Goal: Check status: Check status

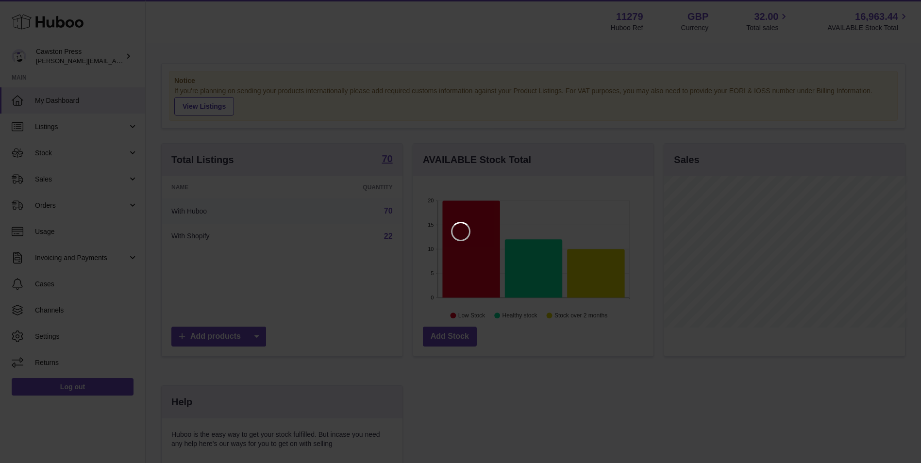
scroll to position [152, 243]
click at [901, 9] on icon "Close" at bounding box center [903, 9] width 12 height 12
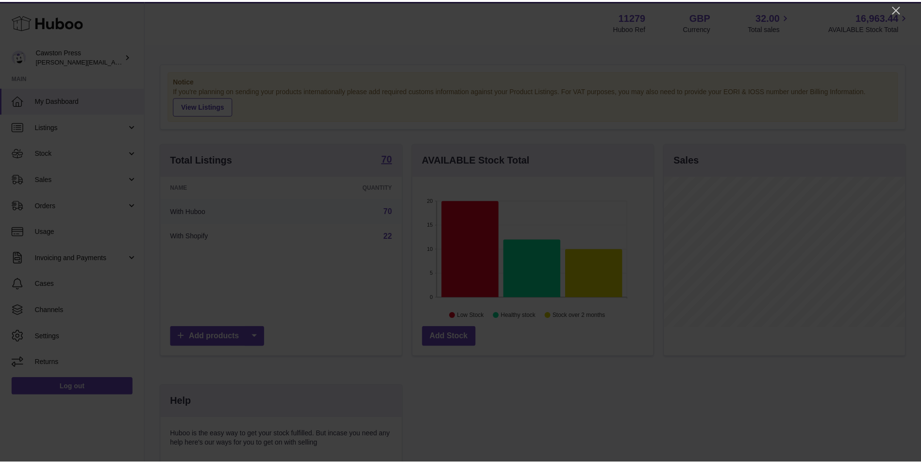
scroll to position [485471, 485382]
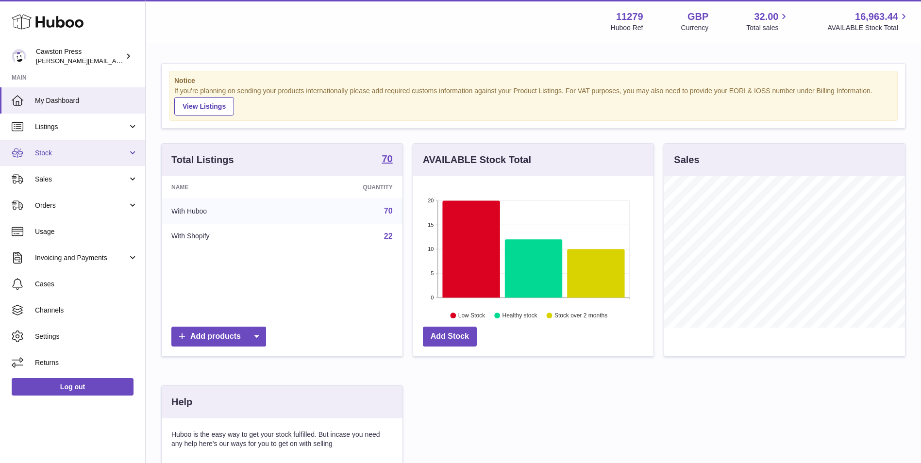
click at [65, 148] on link "Stock" at bounding box center [72, 153] width 145 height 26
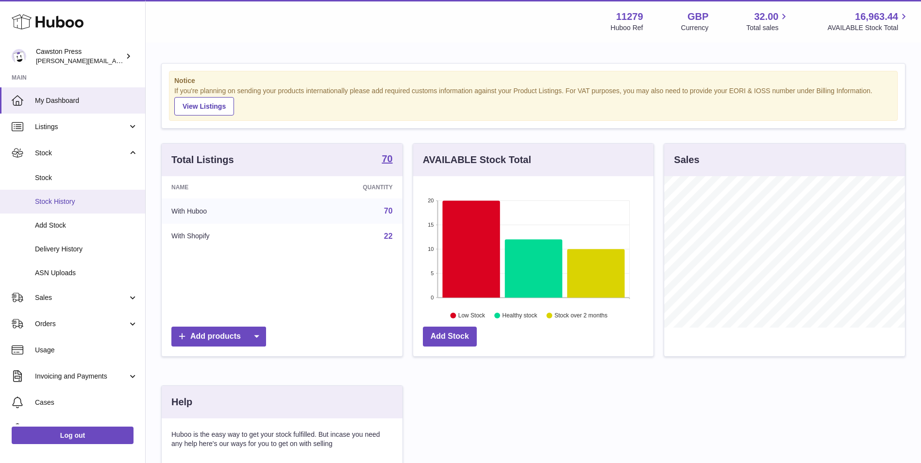
click at [65, 203] on span "Stock History" at bounding box center [86, 201] width 103 height 9
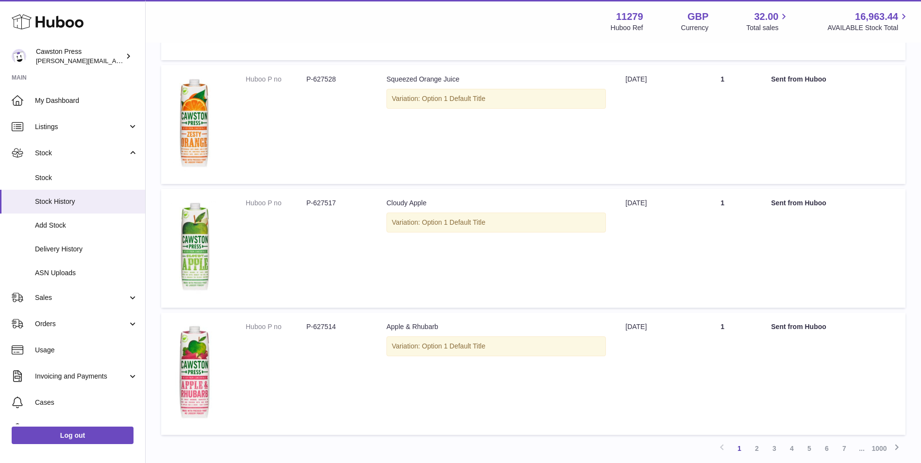
scroll to position [838, 0]
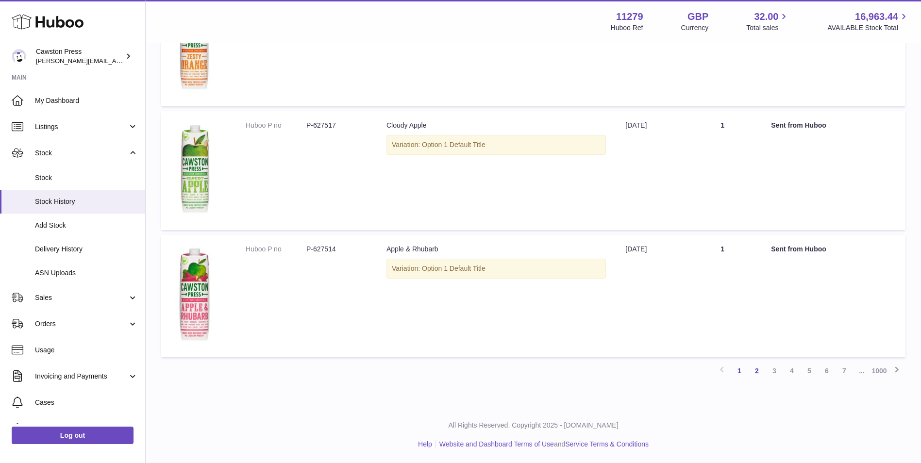
click at [757, 370] on link "2" at bounding box center [756, 370] width 17 height 17
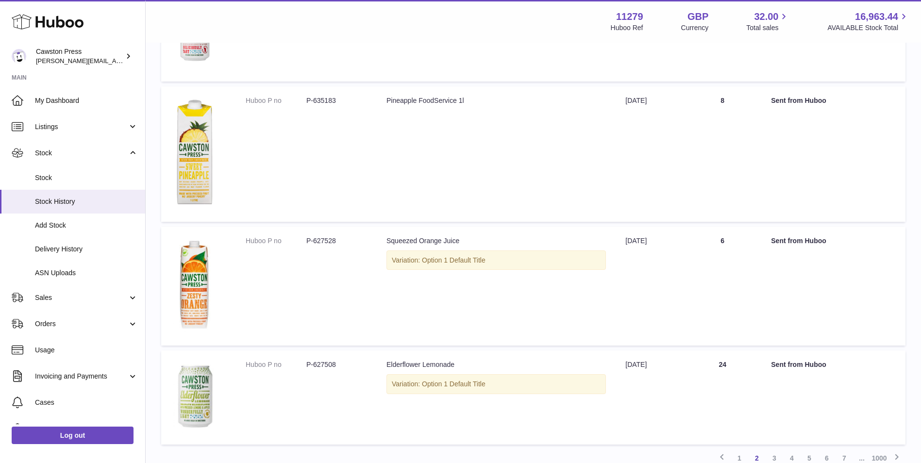
scroll to position [947, 0]
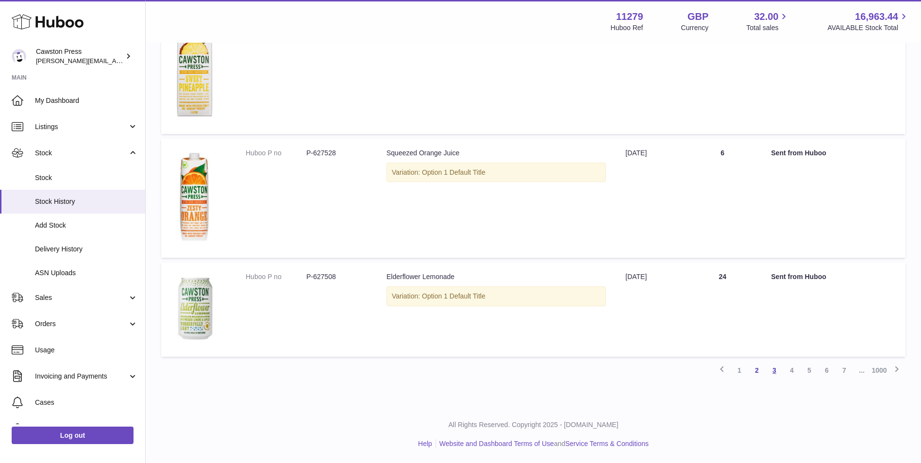
click at [777, 368] on link "3" at bounding box center [774, 370] width 17 height 17
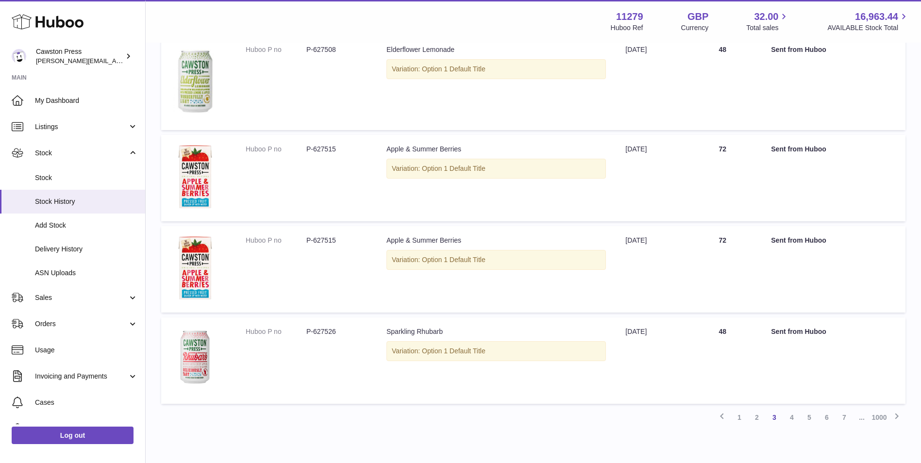
scroll to position [936, 0]
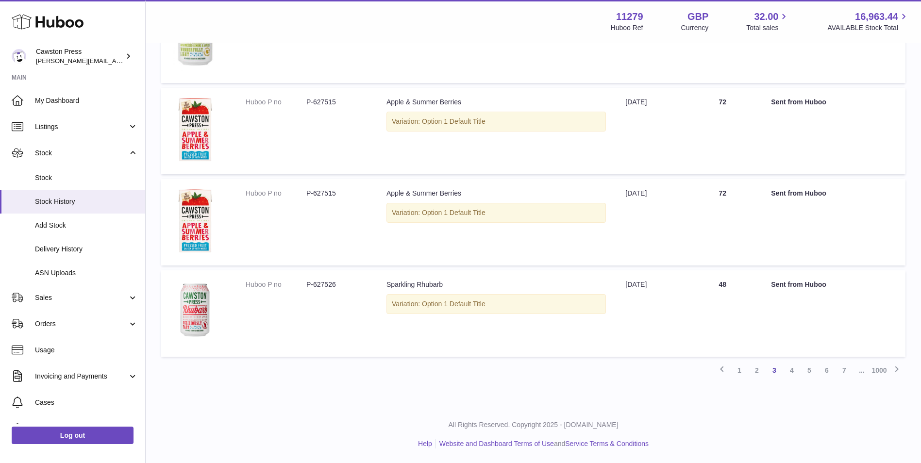
click at [791, 369] on link "4" at bounding box center [791, 370] width 17 height 17
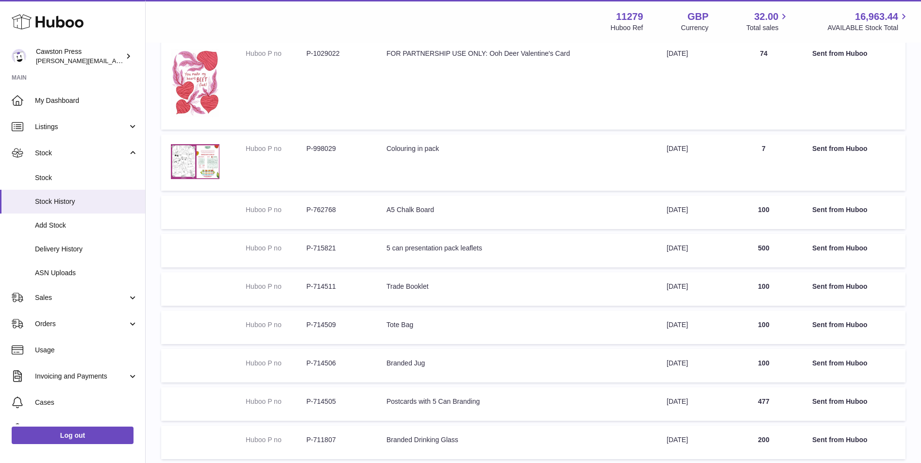
scroll to position [278, 0]
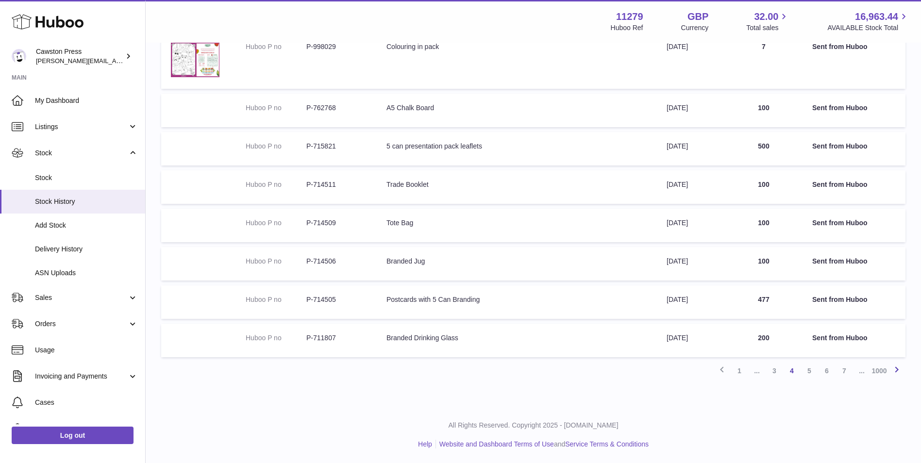
click at [898, 371] on icon at bounding box center [897, 370] width 12 height 12
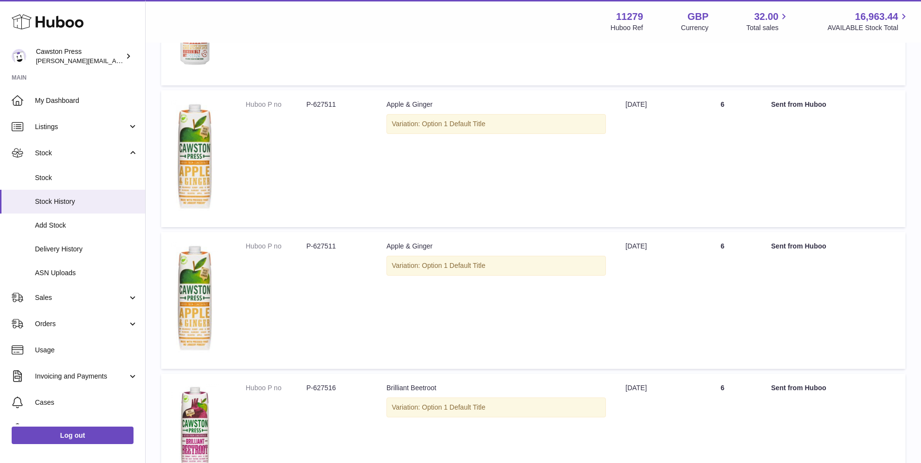
scroll to position [1064, 0]
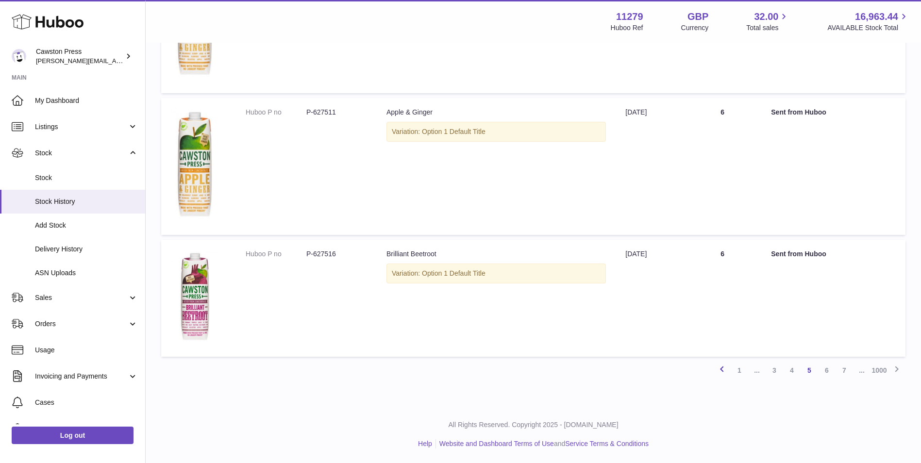
click at [721, 372] on icon at bounding box center [722, 369] width 12 height 12
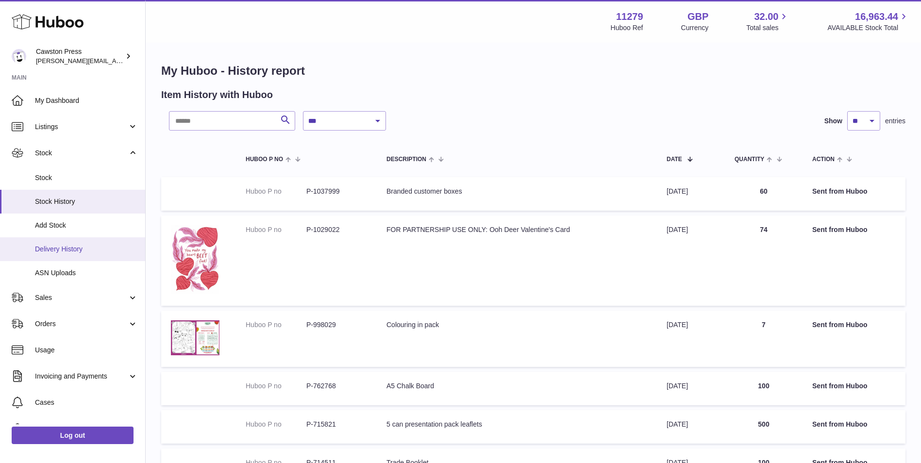
click at [78, 250] on span "Delivery History" at bounding box center [86, 249] width 103 height 9
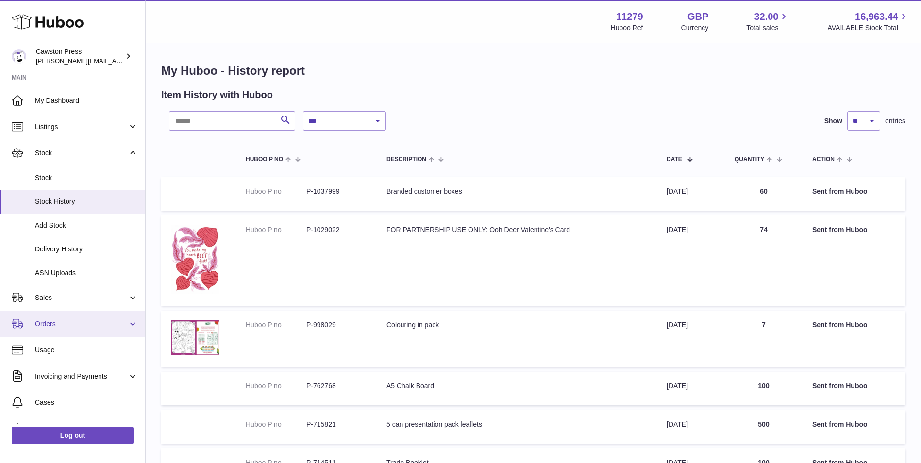
click at [55, 321] on span "Orders" at bounding box center [81, 324] width 93 height 9
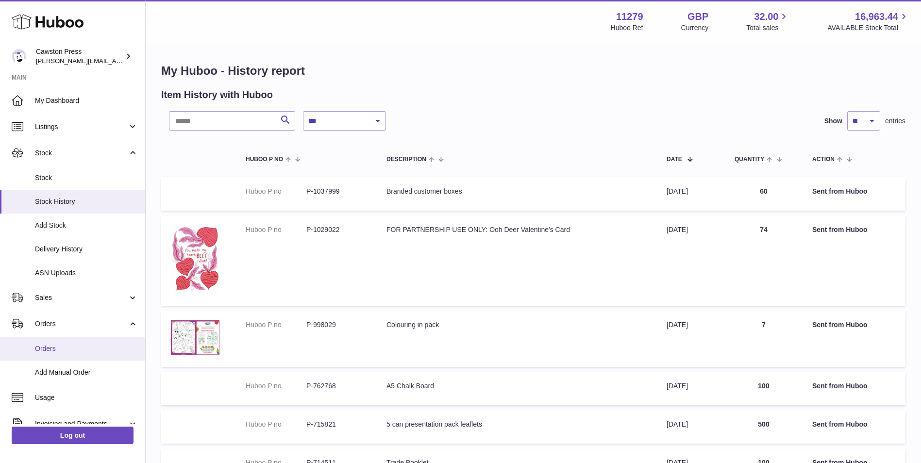
click at [72, 350] on span "Orders" at bounding box center [86, 348] width 103 height 9
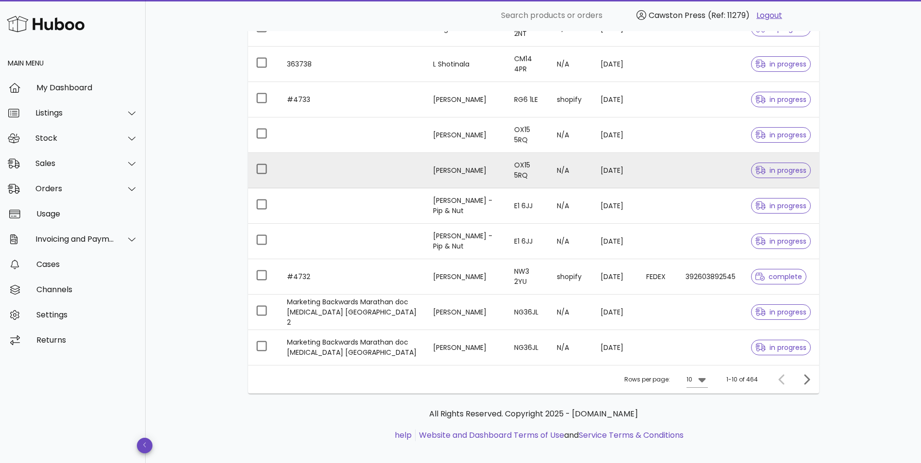
scroll to position [176, 0]
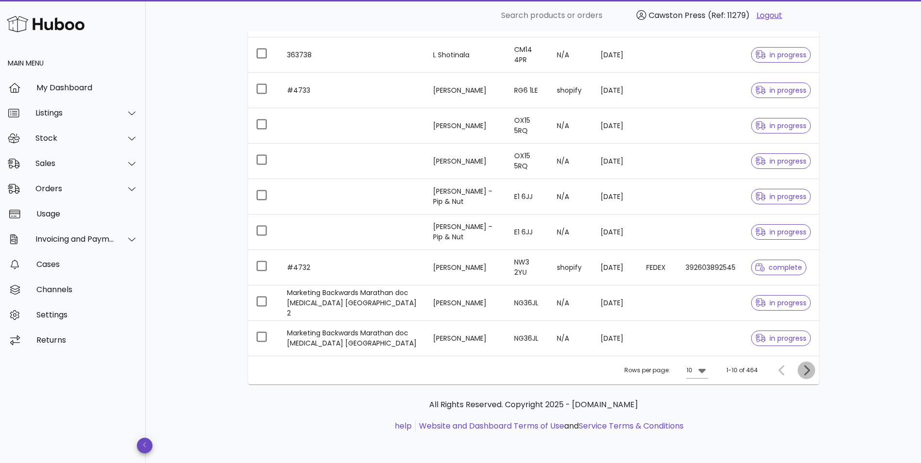
click at [809, 370] on icon "Next page" at bounding box center [807, 370] width 6 height 10
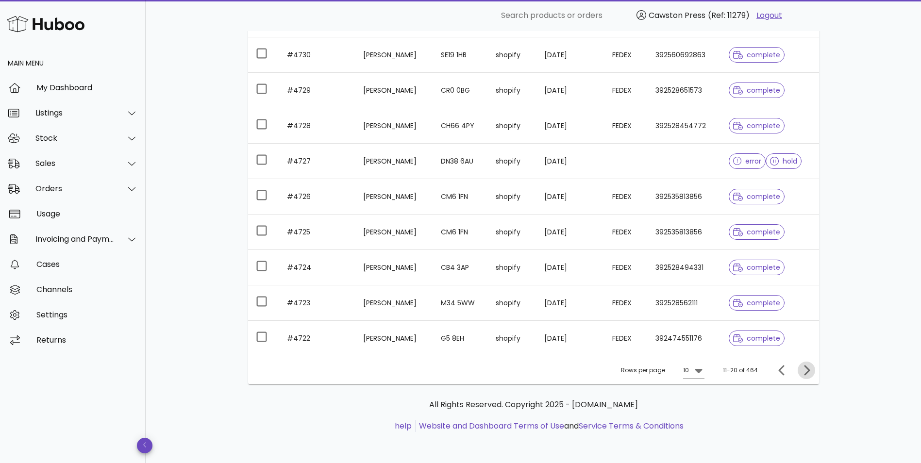
click at [807, 372] on icon "Next page" at bounding box center [807, 371] width 12 height 12
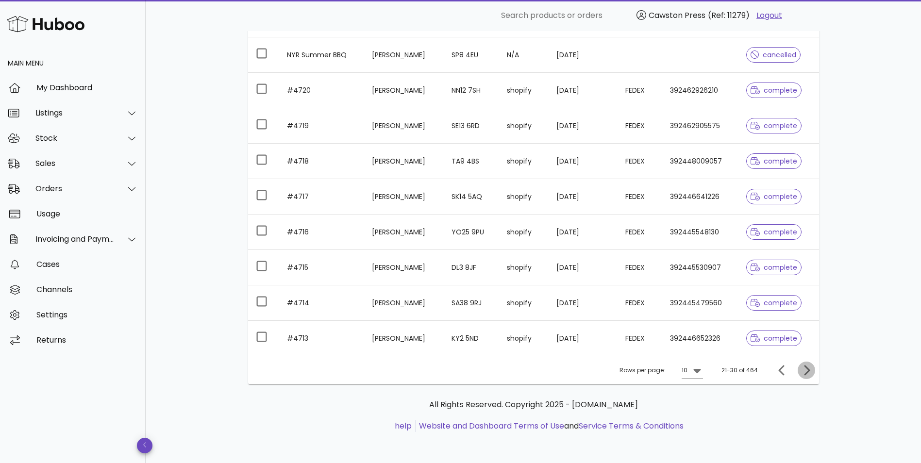
click at [808, 370] on icon "Next page" at bounding box center [807, 371] width 12 height 12
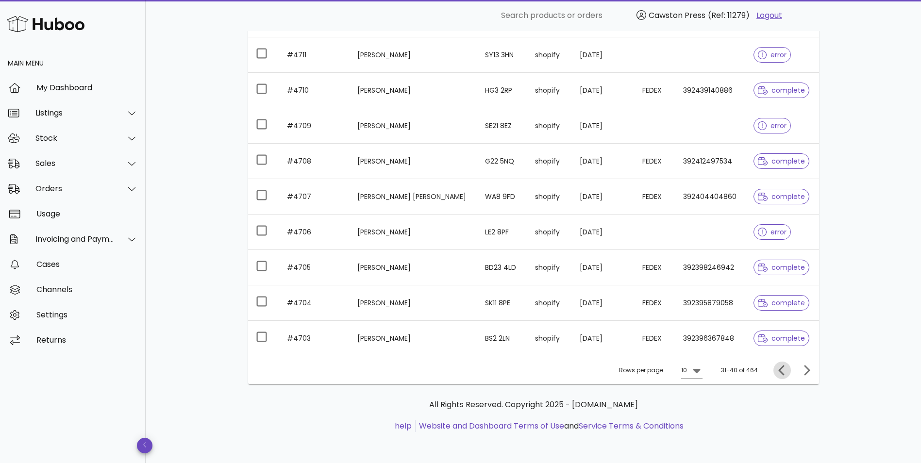
click at [775, 374] on span "Previous page" at bounding box center [782, 371] width 17 height 12
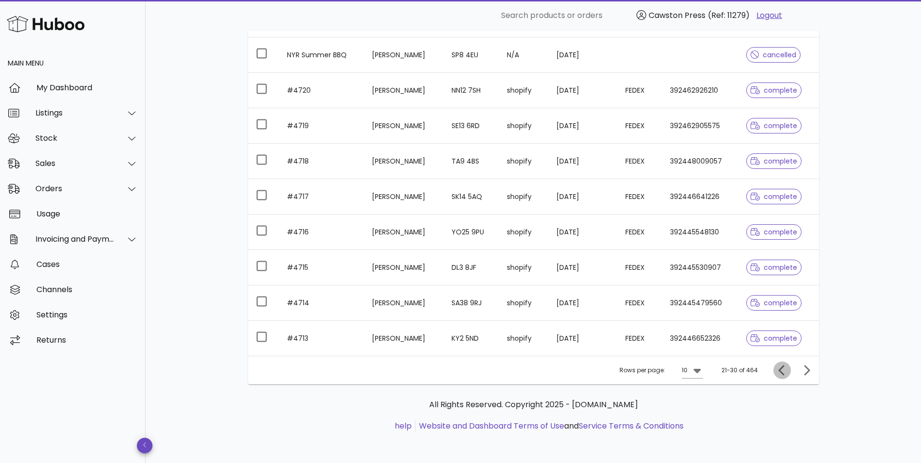
click at [782, 368] on icon "Previous page" at bounding box center [781, 370] width 6 height 10
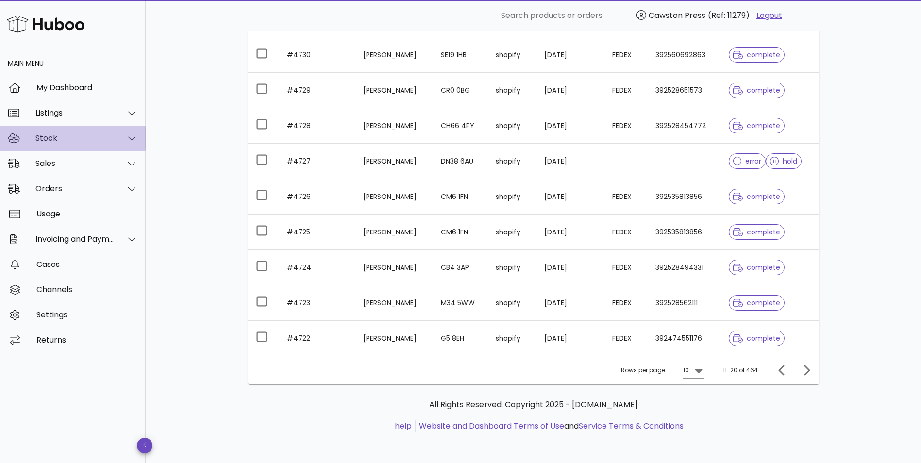
click at [70, 134] on div "Stock" at bounding box center [74, 138] width 79 height 9
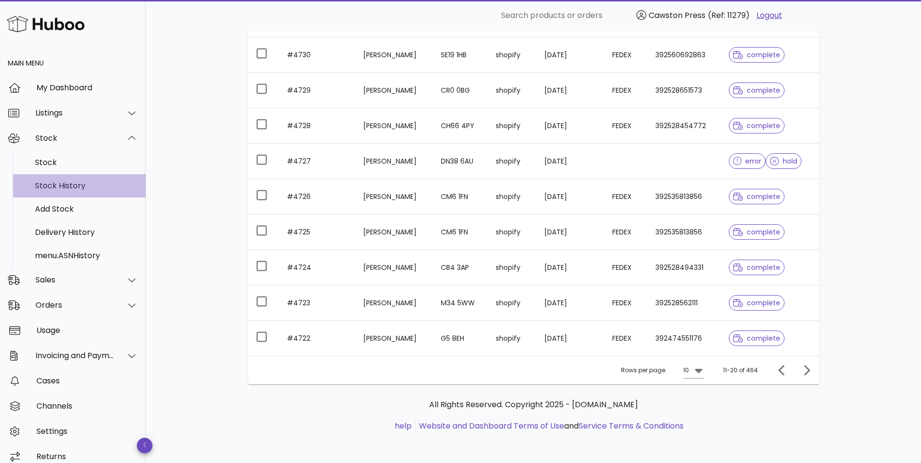
click at [67, 183] on div "Stock History" at bounding box center [86, 185] width 103 height 9
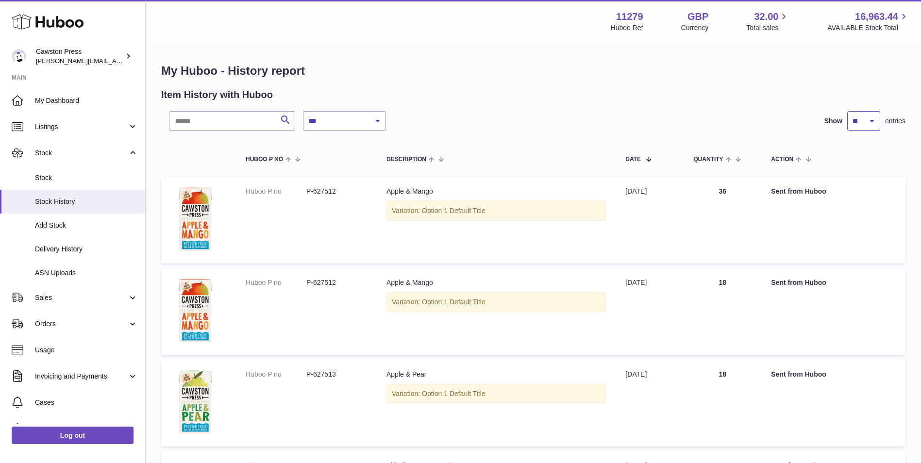
click at [873, 118] on select "** ** ** ***" at bounding box center [863, 120] width 33 height 19
select select "**"
click at [847, 111] on select "** ** ** ***" at bounding box center [863, 120] width 33 height 19
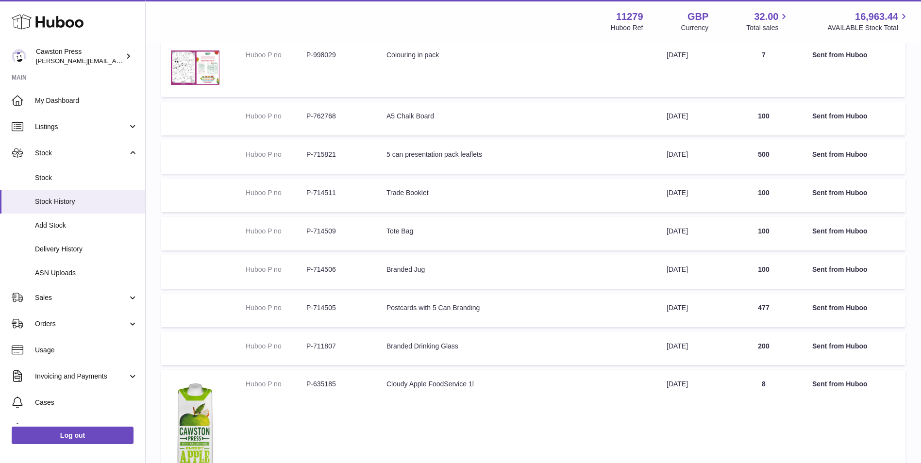
scroll to position [3496, 0]
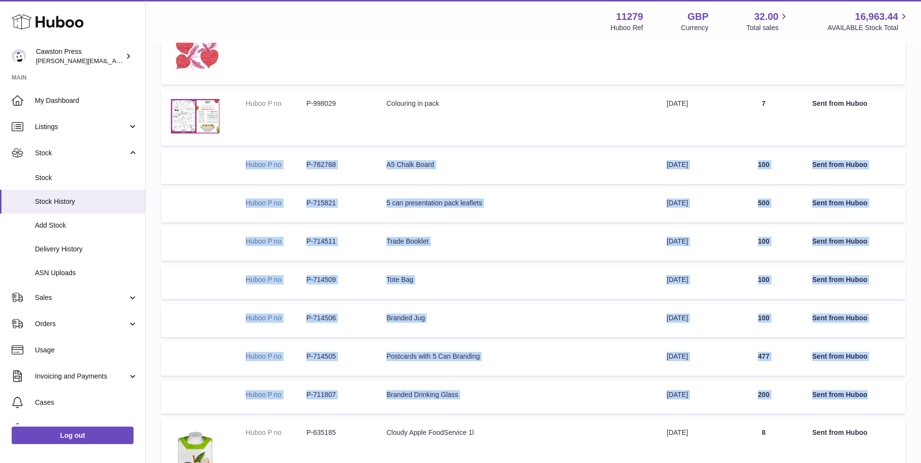
drag, startPoint x: 877, startPoint y: 396, endPoint x: 240, endPoint y: 169, distance: 676.2
copy tbody "Huboo P no P-762768 Description A5 Chalk Board Date [DATE] Quantity 100 Action …"
